Goal: Information Seeking & Learning: Learn about a topic

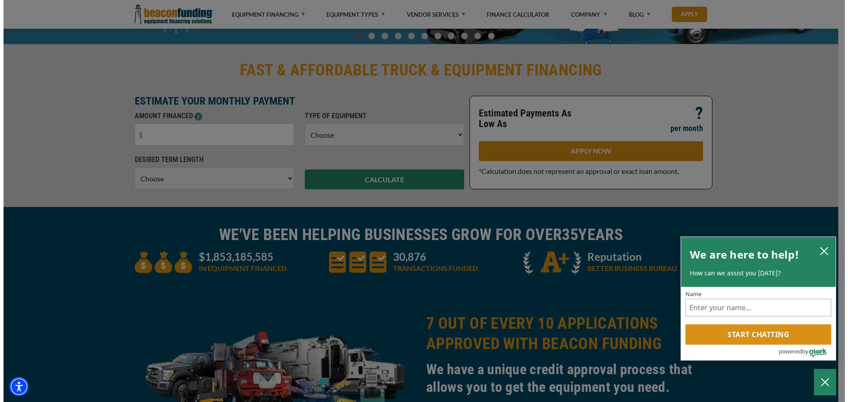
scroll to position [221, 0]
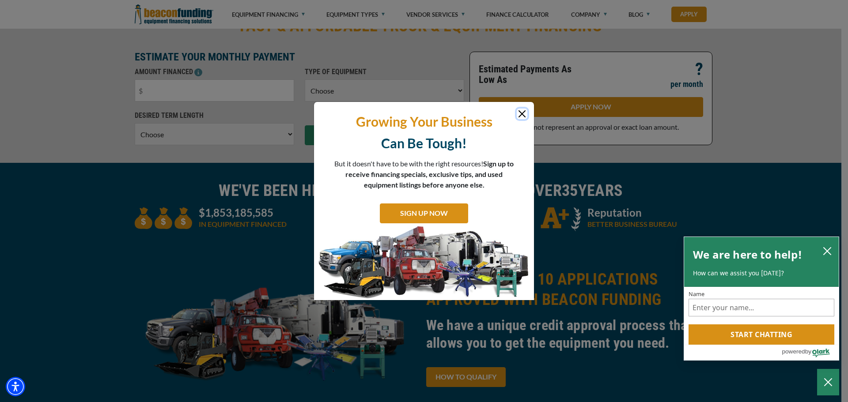
click at [524, 113] on button "Close" at bounding box center [522, 114] width 11 height 11
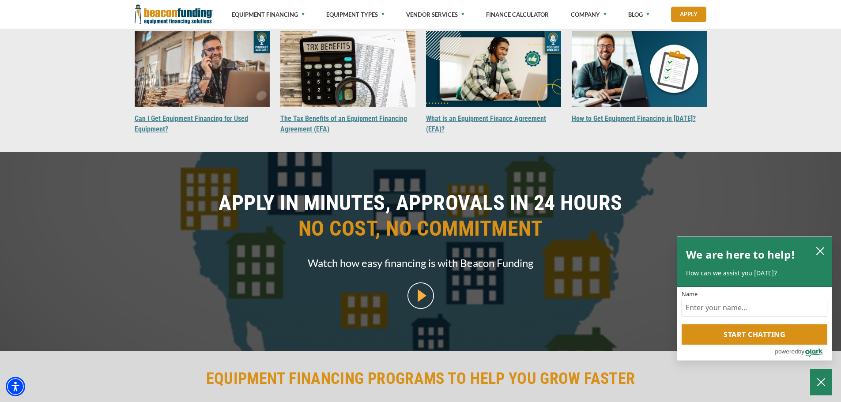
scroll to position [839, 0]
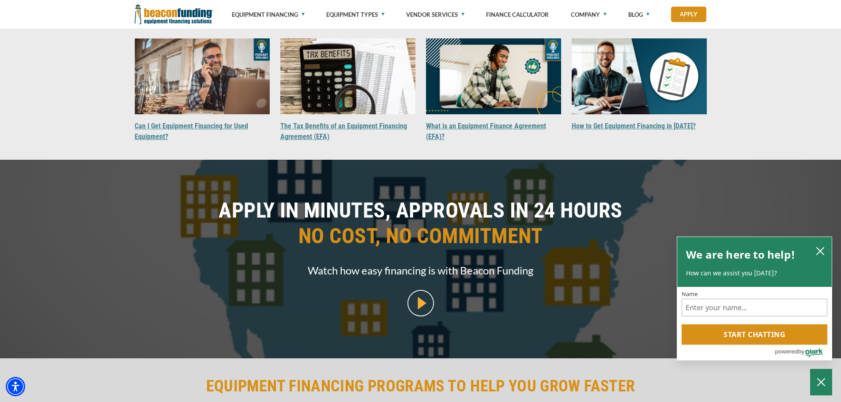
click at [424, 303] on img at bounding box center [420, 303] width 26 height 26
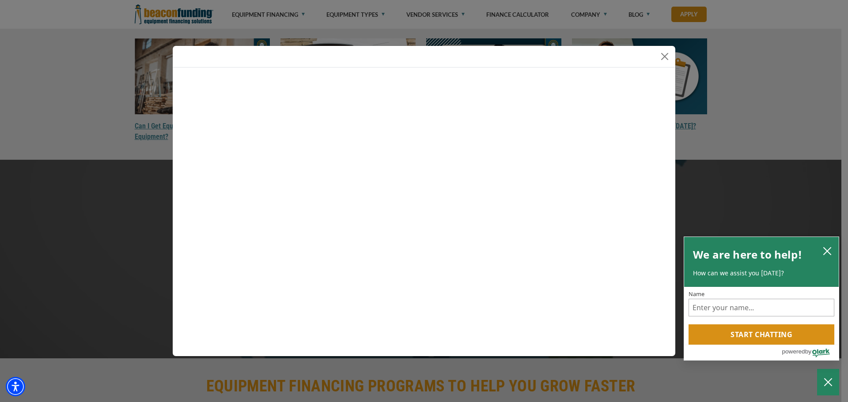
click at [107, 244] on div at bounding box center [424, 201] width 848 height 402
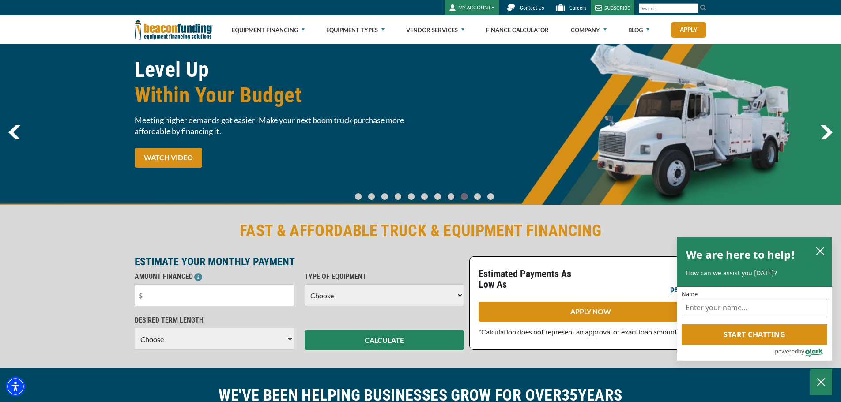
scroll to position [0, 0]
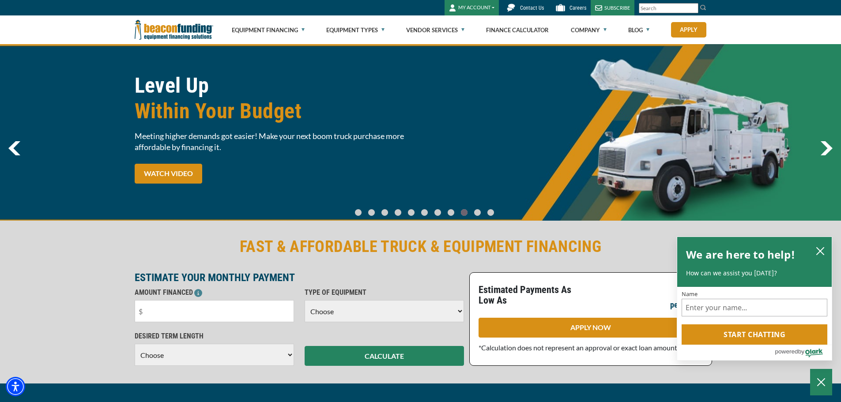
click at [169, 24] on img at bounding box center [174, 29] width 79 height 29
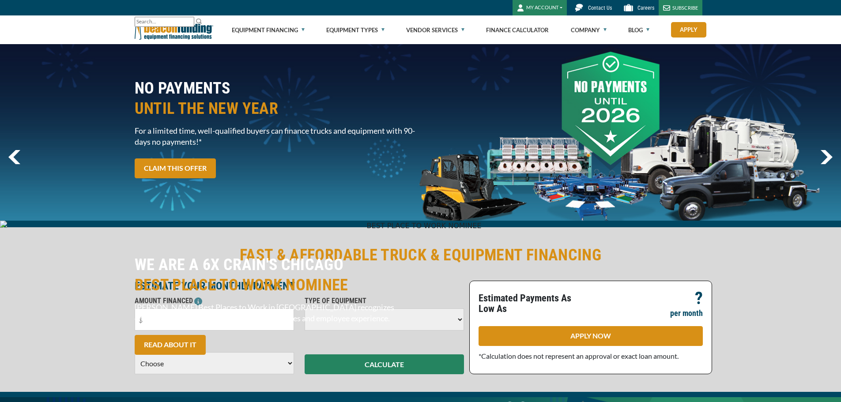
click at [264, 29] on link "Equipment Financing" at bounding box center [268, 30] width 73 height 28
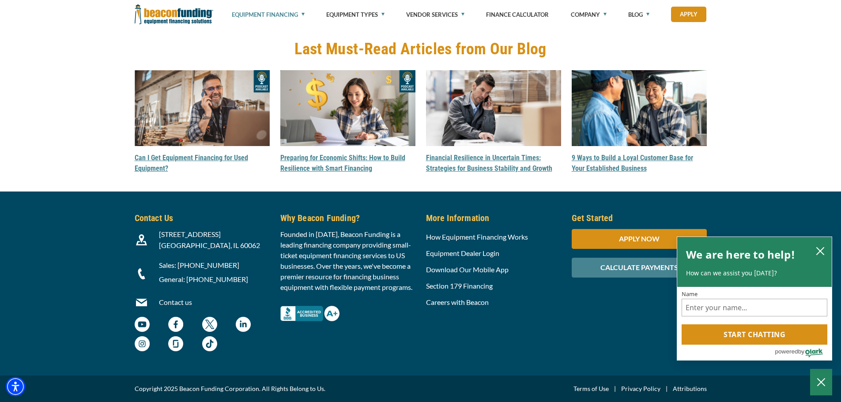
scroll to position [2596, 0]
click at [200, 11] on img at bounding box center [174, 14] width 79 height 29
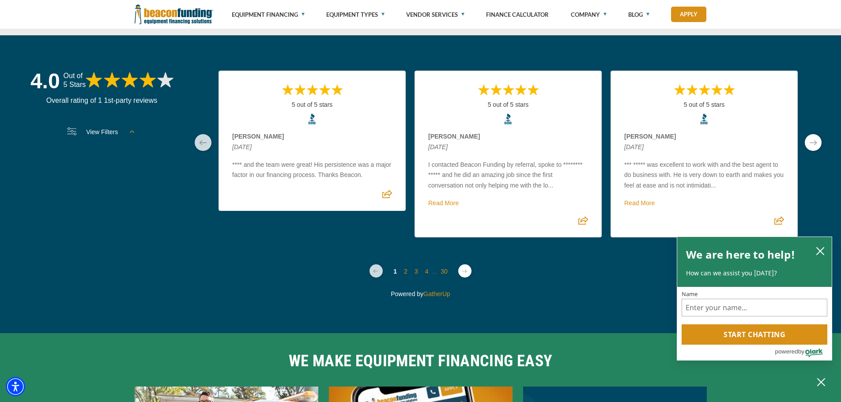
scroll to position [2384, 0]
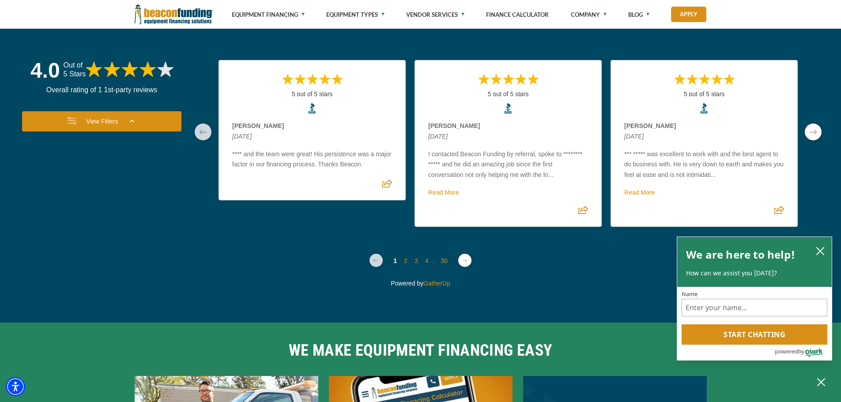
click at [128, 119] on link "View Filters" at bounding box center [101, 121] width 159 height 20
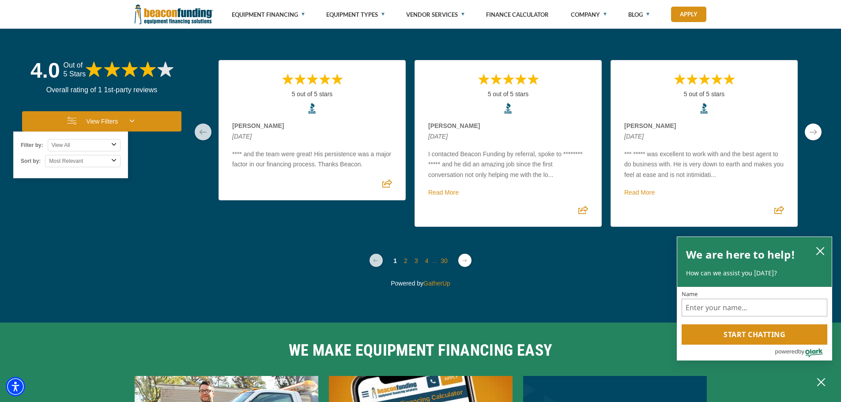
click at [91, 162] on select "Most Relevant Most Recent Rating High - Low Rating Low - High" at bounding box center [82, 161] width 75 height 12
click at [92, 148] on select "View All Google Facebook BBB" at bounding box center [84, 145] width 73 height 12
click at [92, 143] on select "View All Google Facebook BBB" at bounding box center [84, 145] width 73 height 12
select select "google"
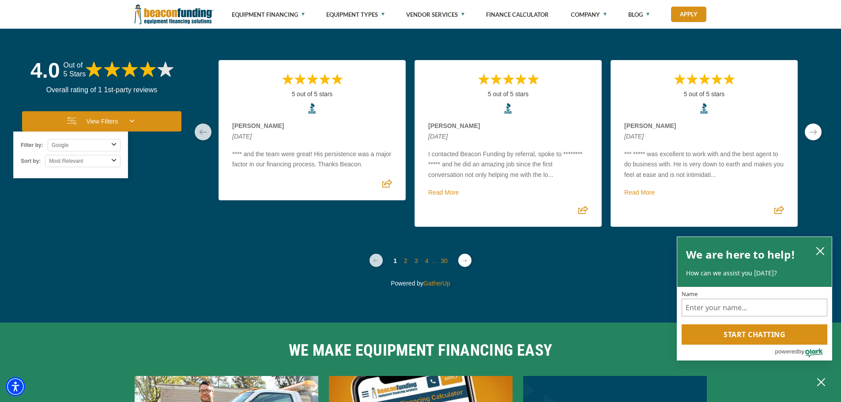
click at [48, 139] on select "View All Google Facebook BBB" at bounding box center [84, 145] width 73 height 12
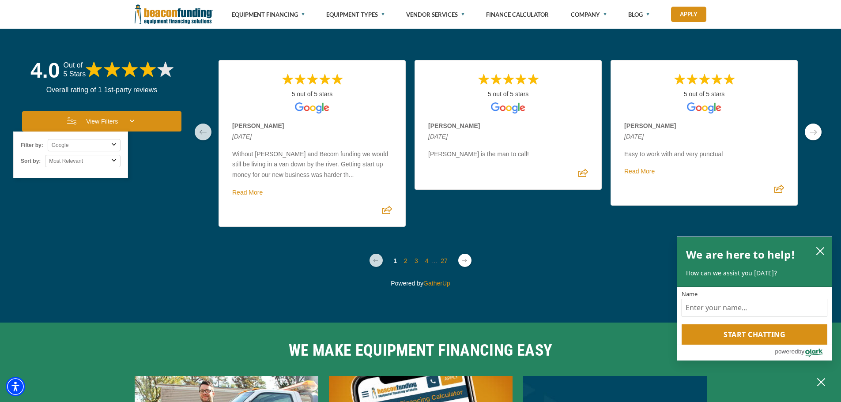
click at [809, 129] on link "next page" at bounding box center [813, 132] width 17 height 17
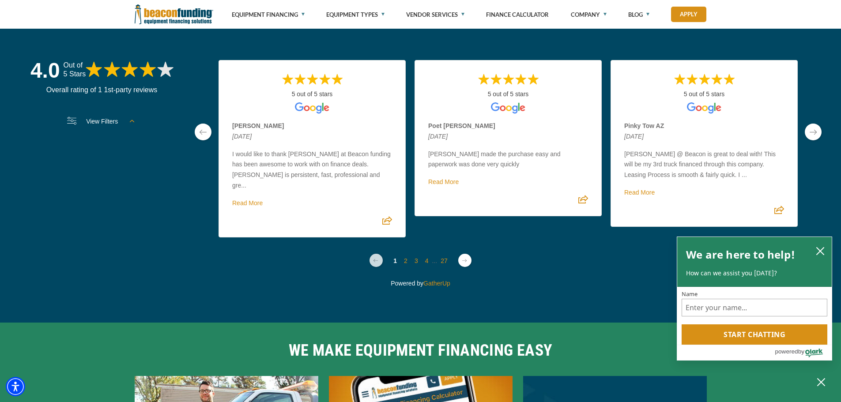
click at [809, 129] on link "next page" at bounding box center [813, 132] width 17 height 17
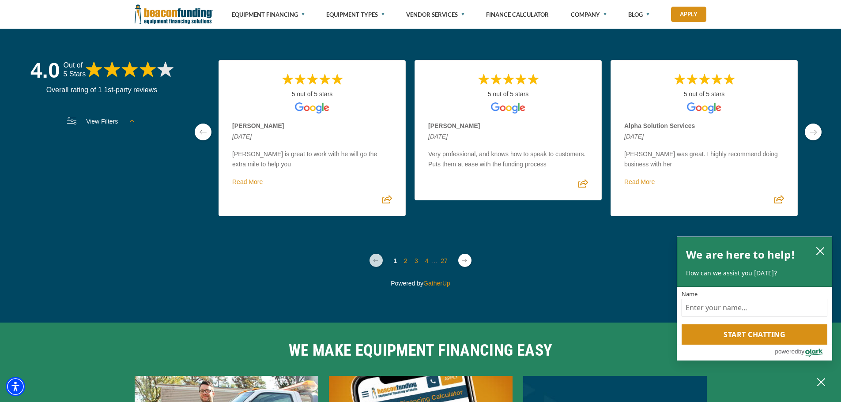
click at [809, 129] on link "next page" at bounding box center [813, 132] width 17 height 17
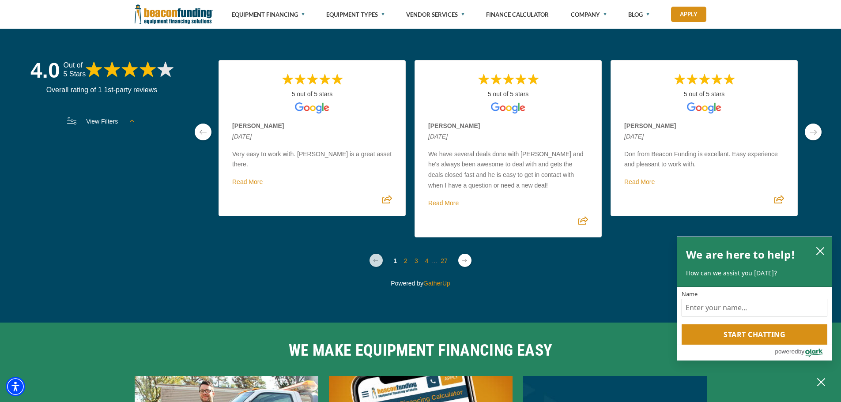
click at [809, 129] on link "next page" at bounding box center [813, 132] width 17 height 17
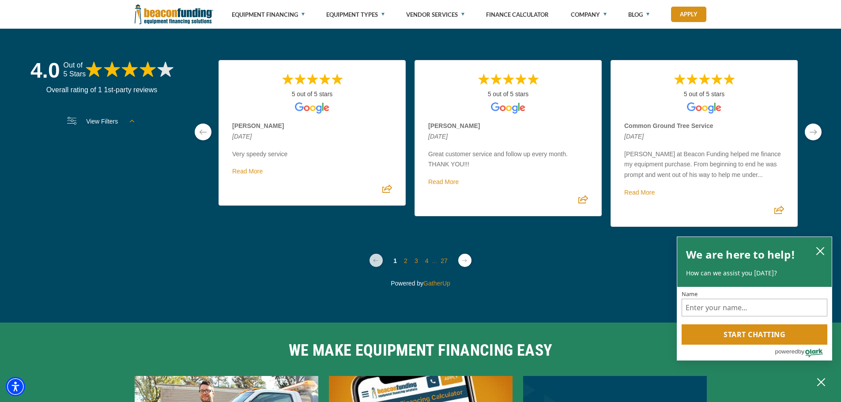
click at [809, 129] on link "next page" at bounding box center [813, 132] width 17 height 17
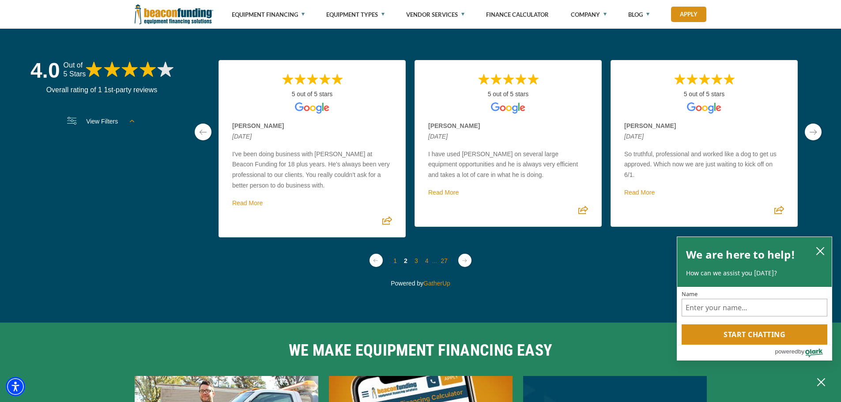
click at [816, 136] on link "next page" at bounding box center [813, 132] width 17 height 17
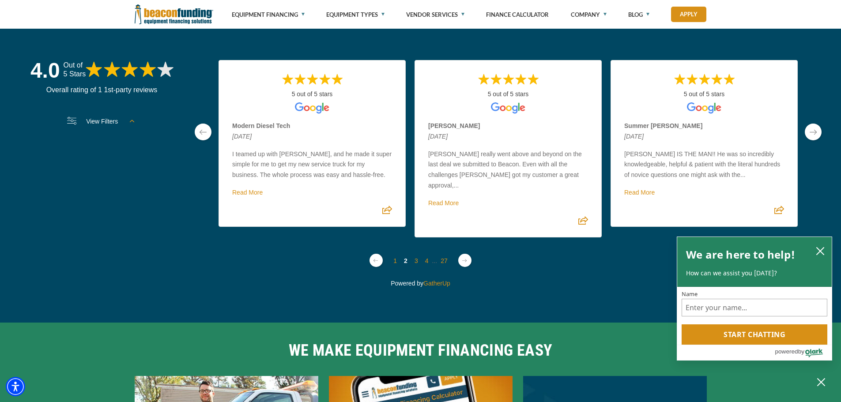
click at [816, 136] on link "next page" at bounding box center [813, 132] width 17 height 17
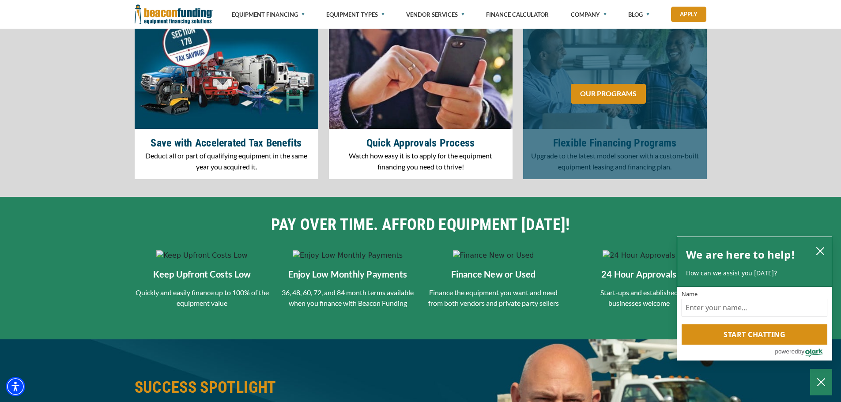
scroll to position [1192, 0]
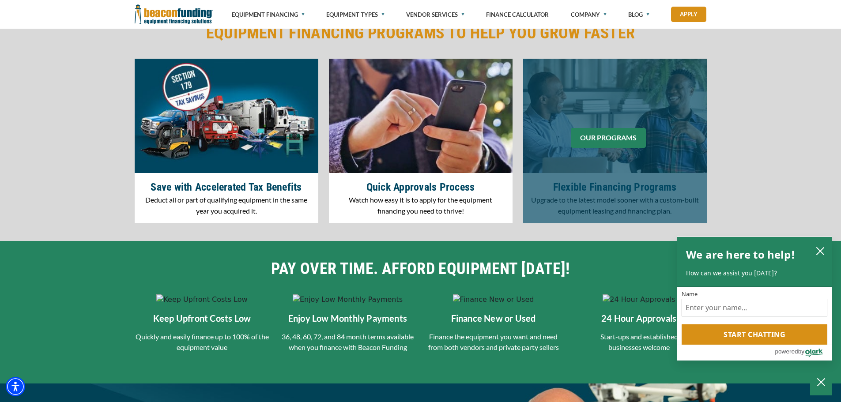
click at [634, 135] on link "OUR PROGRAMS" at bounding box center [608, 138] width 75 height 20
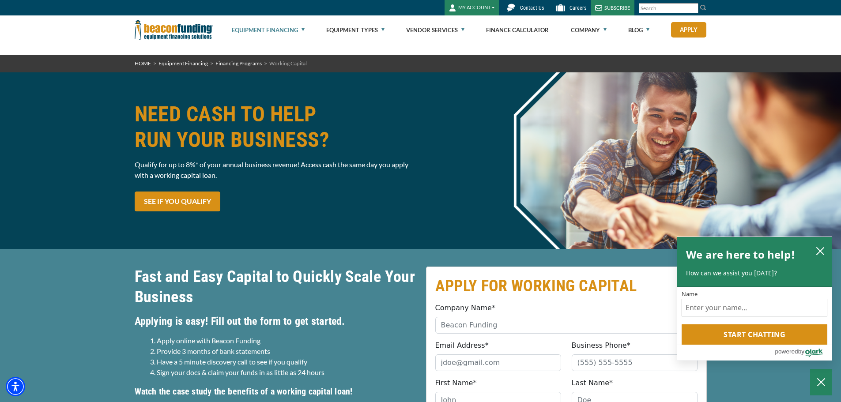
click at [196, 40] on img at bounding box center [174, 29] width 79 height 29
